Goal: Information Seeking & Learning: Understand process/instructions

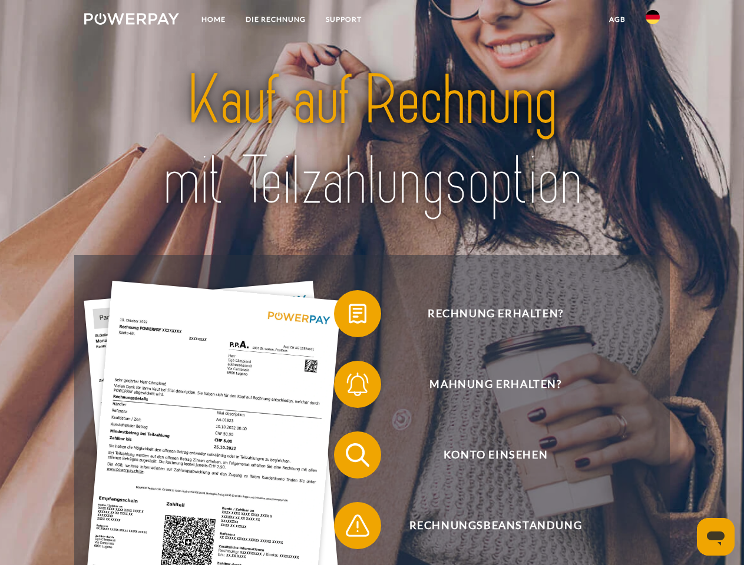
click at [131, 21] on img at bounding box center [131, 19] width 95 height 12
click at [653, 21] on img at bounding box center [653, 17] width 14 height 14
click at [617, 19] on link "agb" at bounding box center [617, 19] width 37 height 21
click at [349, 316] on span at bounding box center [339, 314] width 59 height 59
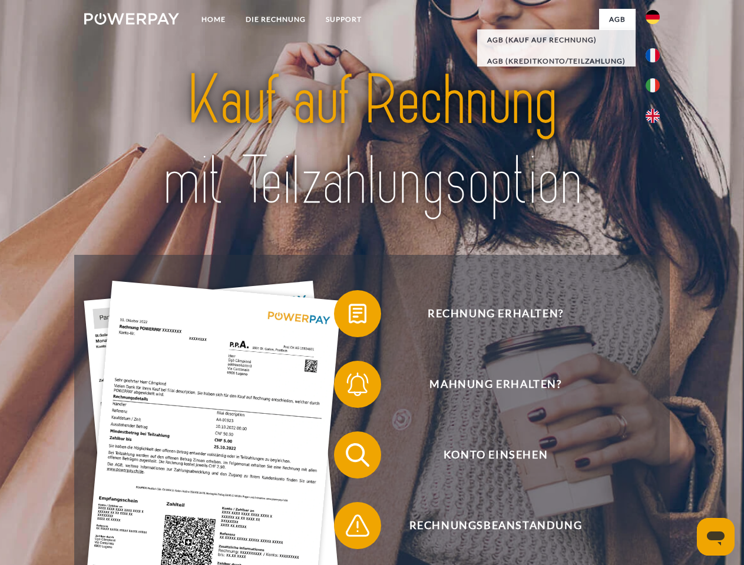
click at [349, 387] on span at bounding box center [339, 384] width 59 height 59
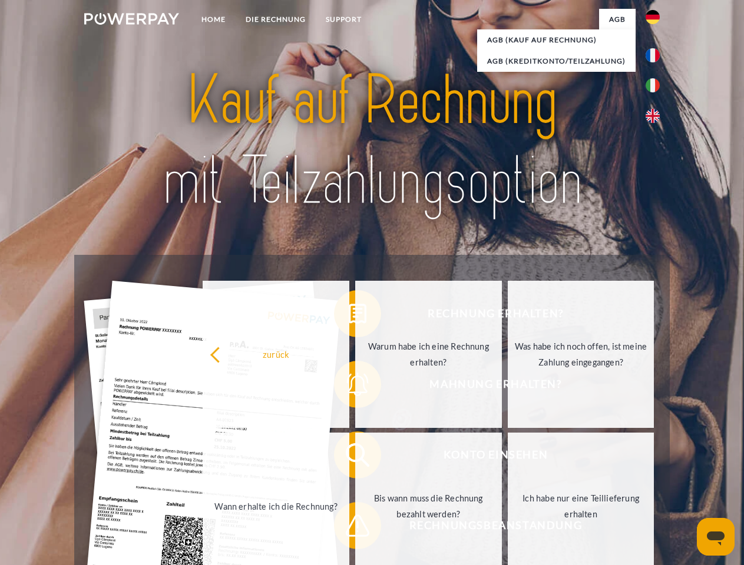
click at [355, 458] on link "Bis wann muss die Rechnung bezahlt werden?" at bounding box center [428, 506] width 147 height 147
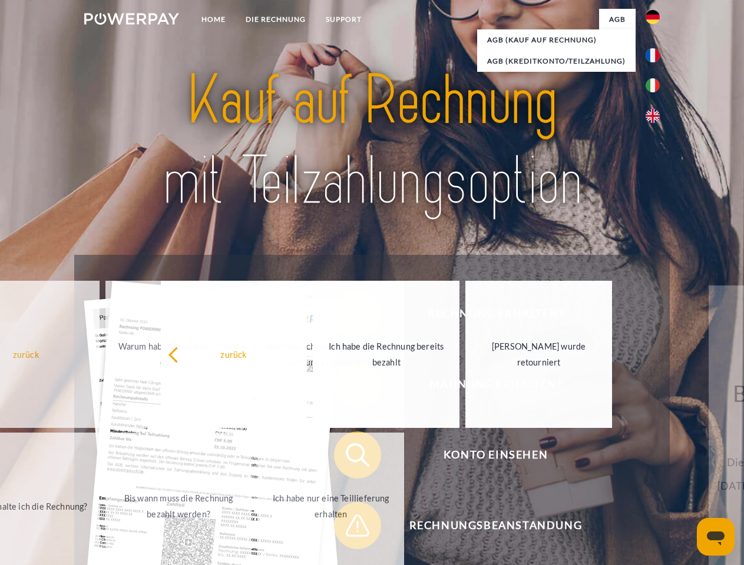
click at [349, 528] on span at bounding box center [339, 526] width 59 height 59
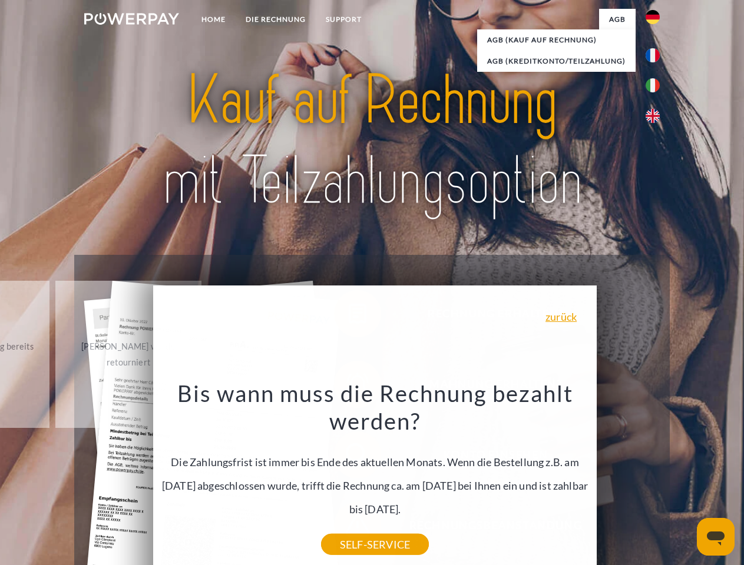
click at [716, 537] on icon "Messaging-Fenster öffnen" at bounding box center [716, 539] width 18 height 14
